Goal: Find specific page/section: Find specific page/section

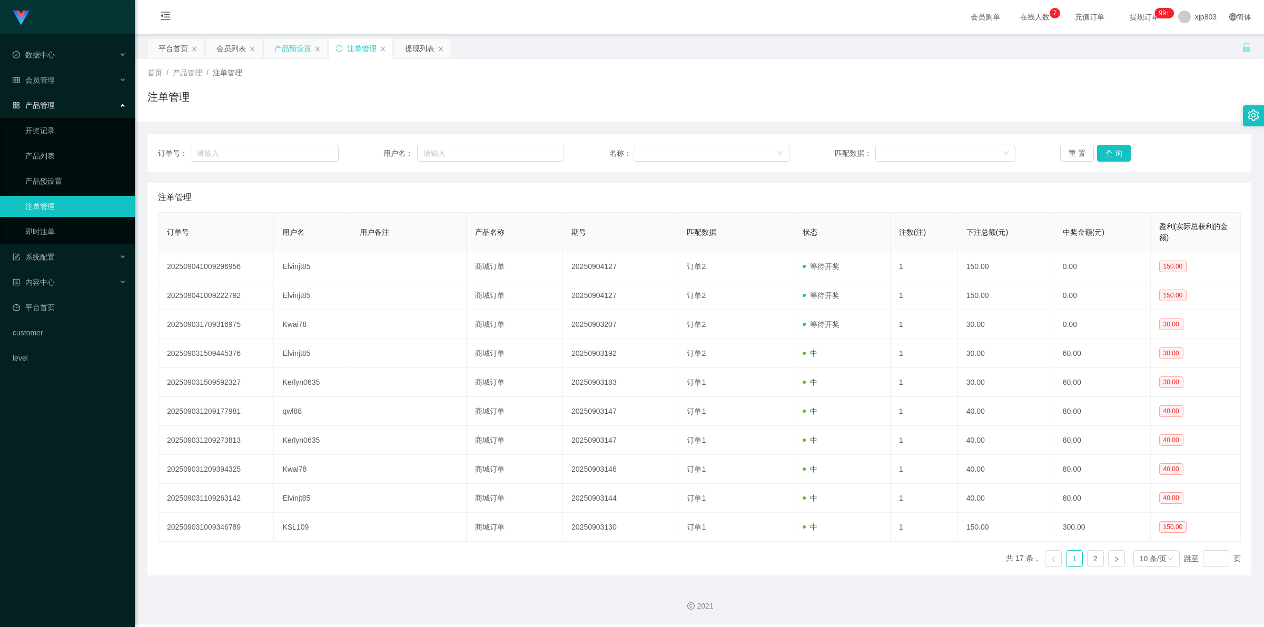
click at [276, 56] on div "产品预设置" at bounding box center [292, 48] width 37 height 20
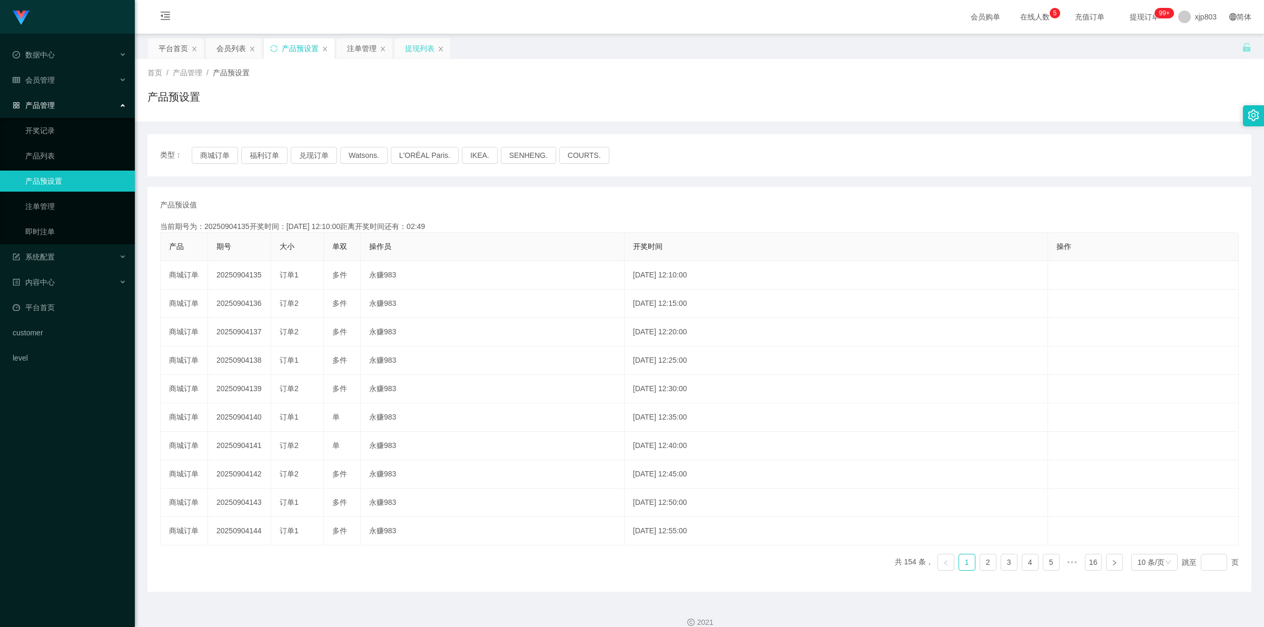
click at [420, 51] on div "提现列表" at bounding box center [419, 48] width 29 height 20
